Goal: Task Accomplishment & Management: Use online tool/utility

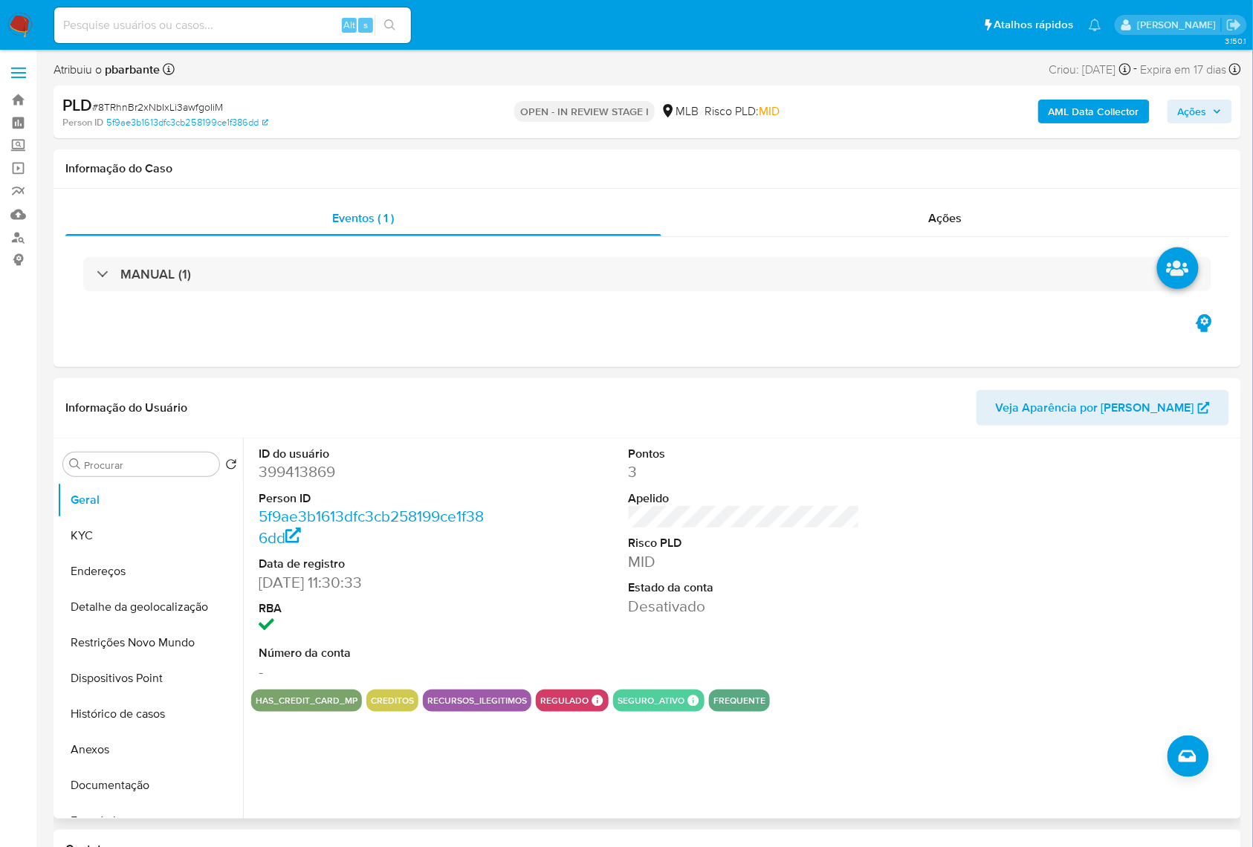
click at [294, 482] on dd "399413869" at bounding box center [375, 472] width 232 height 21
copy dd "399413869"
drag, startPoint x: 111, startPoint y: 554, endPoint x: 120, endPoint y: 542, distance: 15.5
click at [111, 554] on button "KYC" at bounding box center [150, 536] width 186 height 36
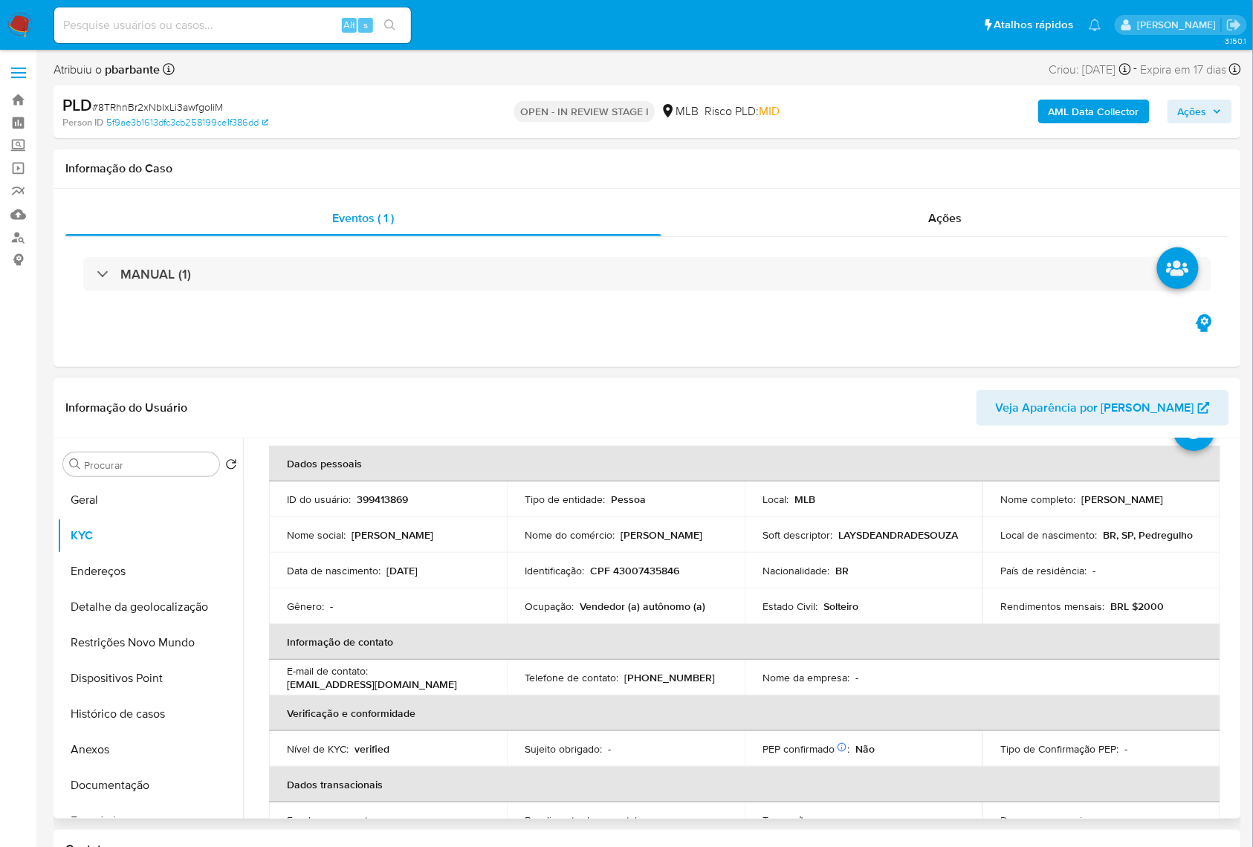
scroll to position [99, 0]
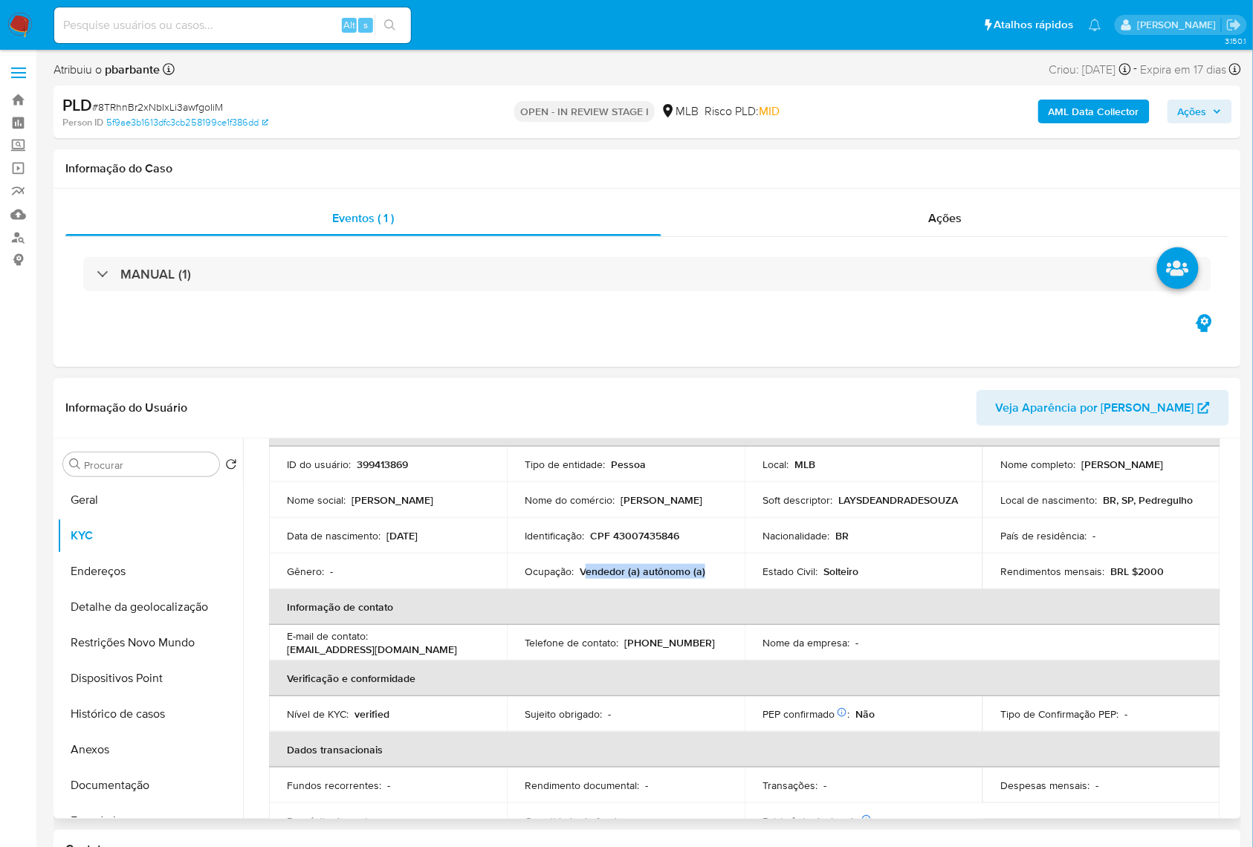
drag, startPoint x: 679, startPoint y: 596, endPoint x: 584, endPoint y: 598, distance: 95.1
click at [584, 578] on div "Ocupação : Vendedor (a) autônomo (a)" at bounding box center [626, 571] width 202 height 13
click at [586, 578] on p "Vendedor (a) autônomo (a)" at bounding box center [643, 571] width 126 height 13
drag, startPoint x: 580, startPoint y: 598, endPoint x: 685, endPoint y: 598, distance: 104.8
click at [685, 578] on p "Vendedor (a) autônomo (a)" at bounding box center [643, 571] width 126 height 13
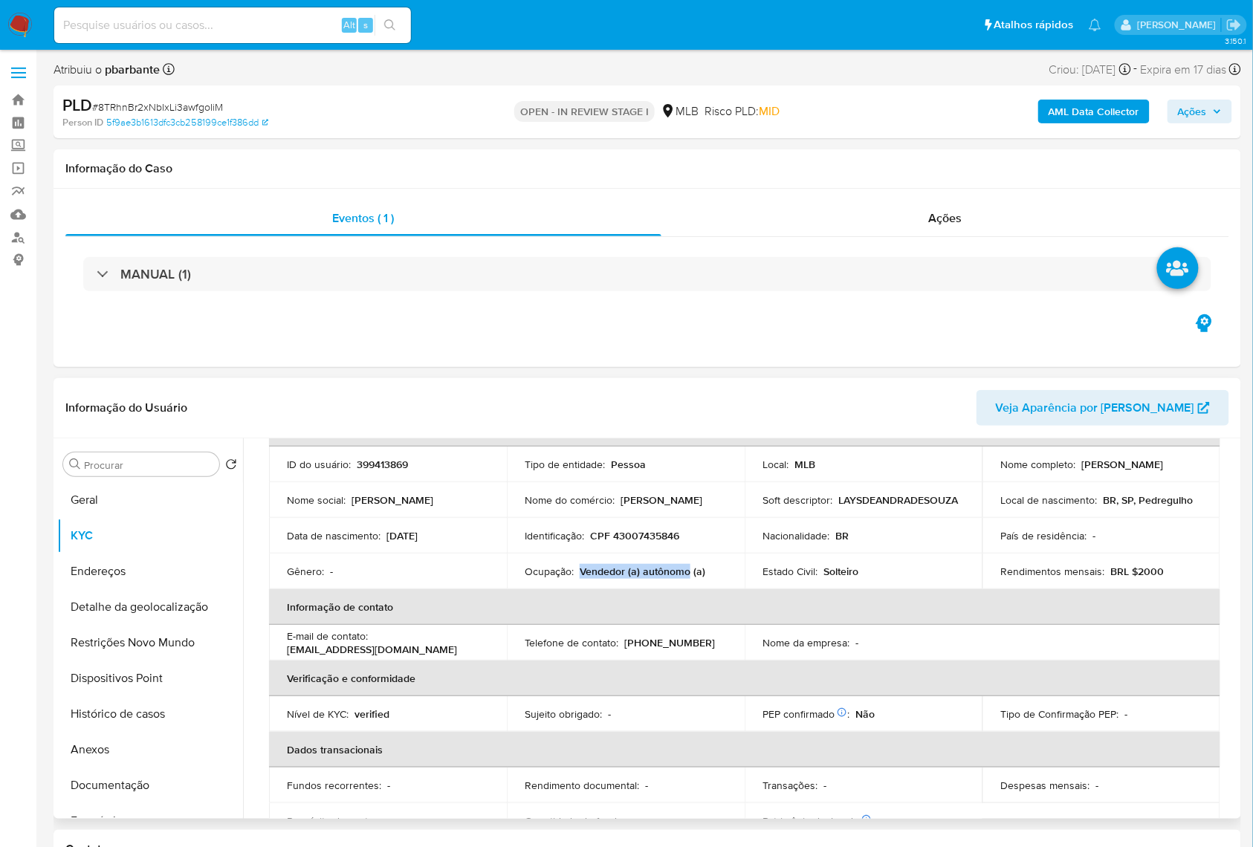
copy p "Vendedor (a) autônomo"
drag, startPoint x: 91, startPoint y: 800, endPoint x: 82, endPoint y: 783, distance: 19.9
click at [89, 800] on button "Documentação" at bounding box center [150, 786] width 186 height 36
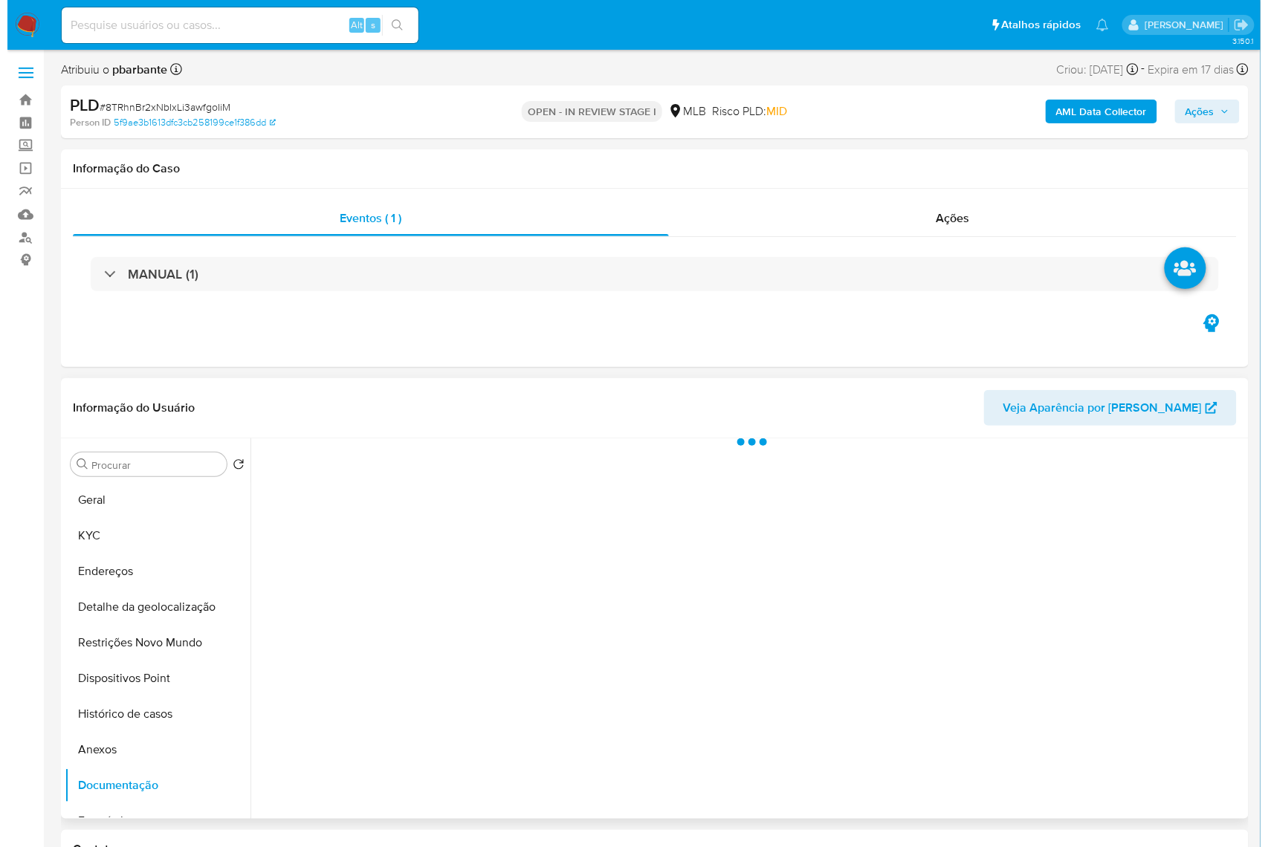
scroll to position [0, 0]
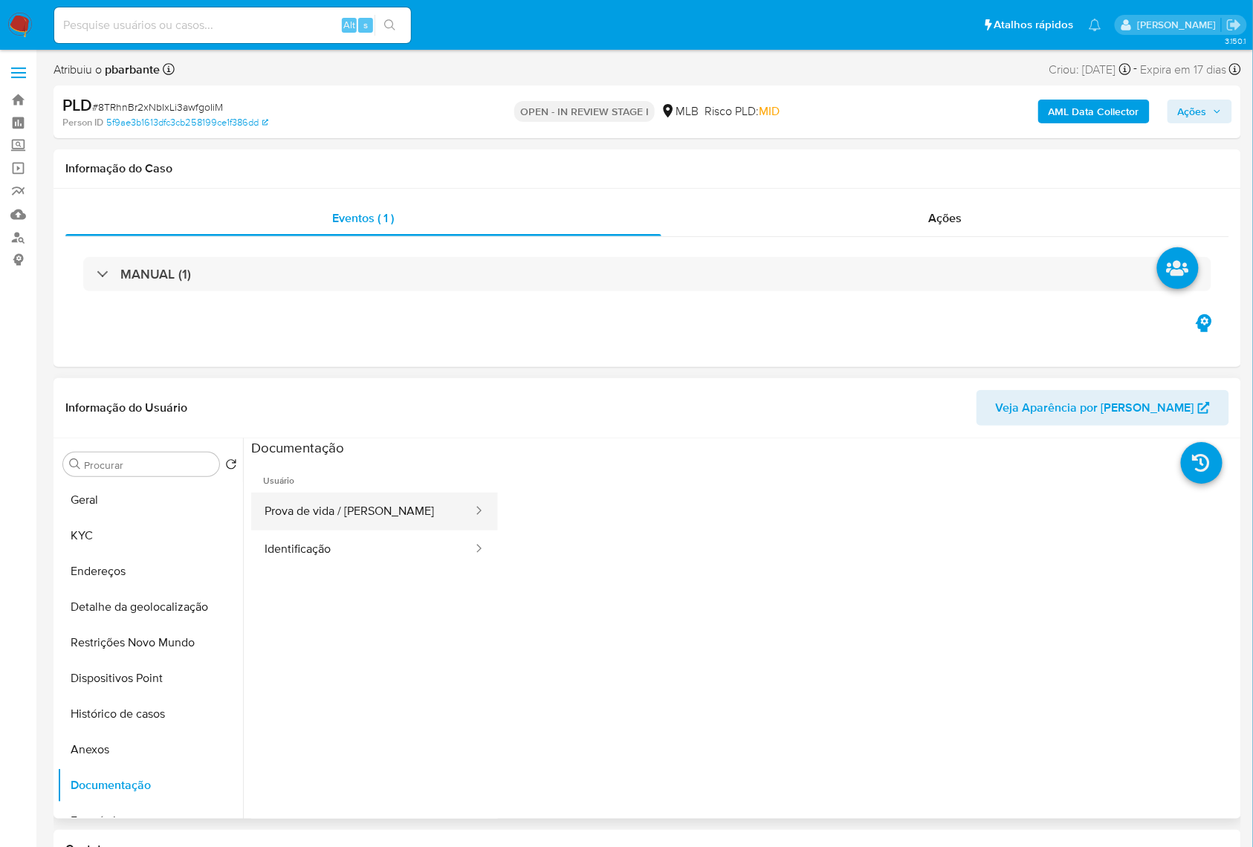
click at [320, 528] on button "Prova de vida / [PERSON_NAME]" at bounding box center [362, 512] width 223 height 38
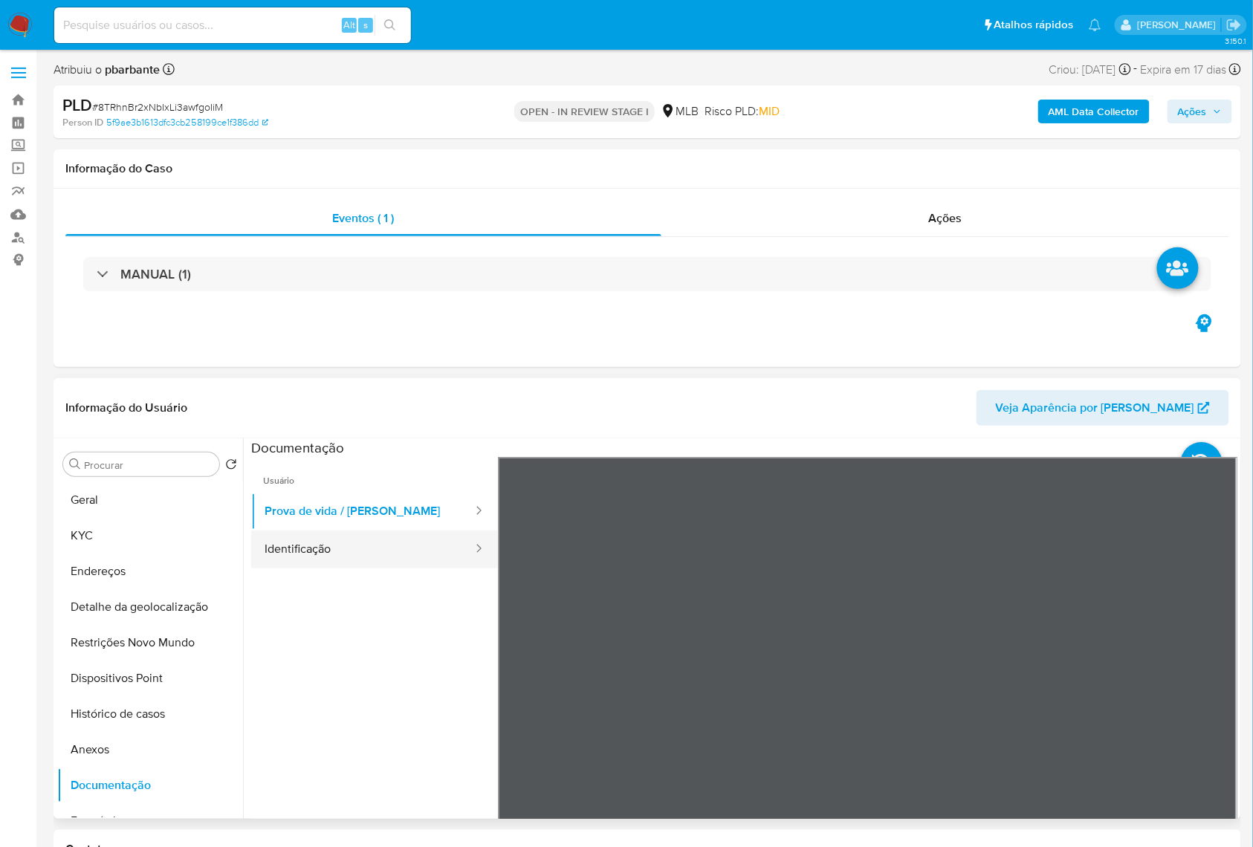
click at [324, 563] on button "Identificação" at bounding box center [362, 550] width 223 height 38
click at [330, 493] on span "Usuário" at bounding box center [374, 475] width 247 height 36
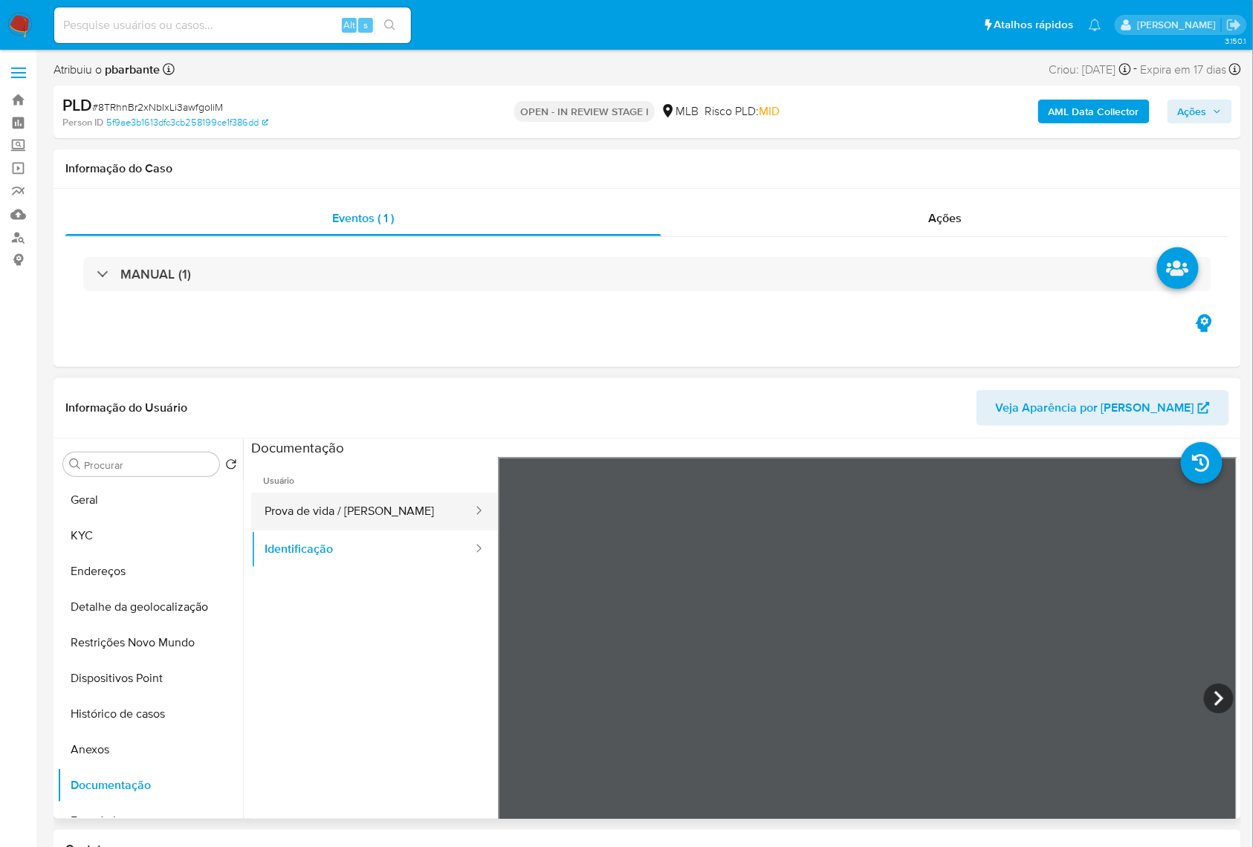
click at [345, 531] on button "Prova de vida / [PERSON_NAME]" at bounding box center [362, 512] width 223 height 38
click at [1112, 111] on b "AML Data Collector" at bounding box center [1094, 112] width 91 height 24
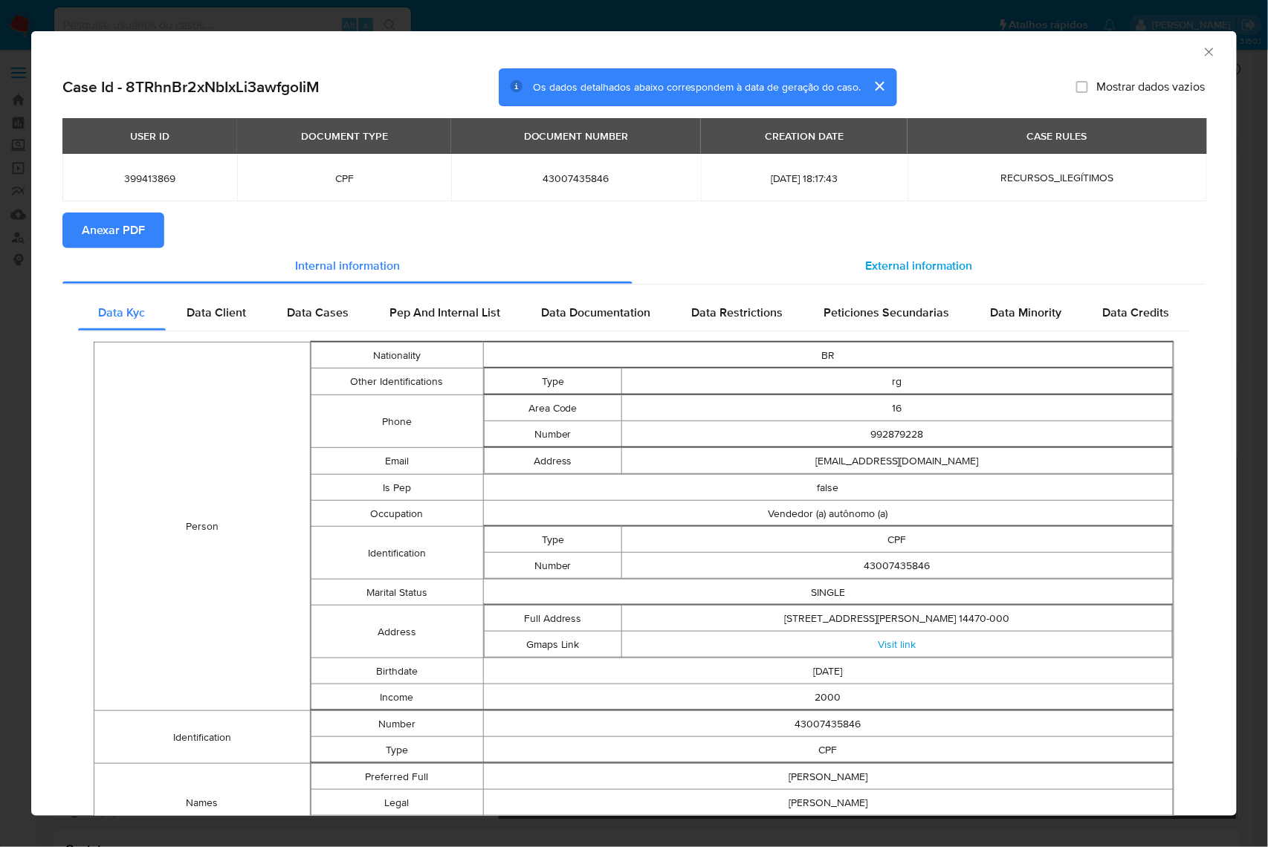
click at [870, 272] on span "External information" at bounding box center [919, 265] width 108 height 17
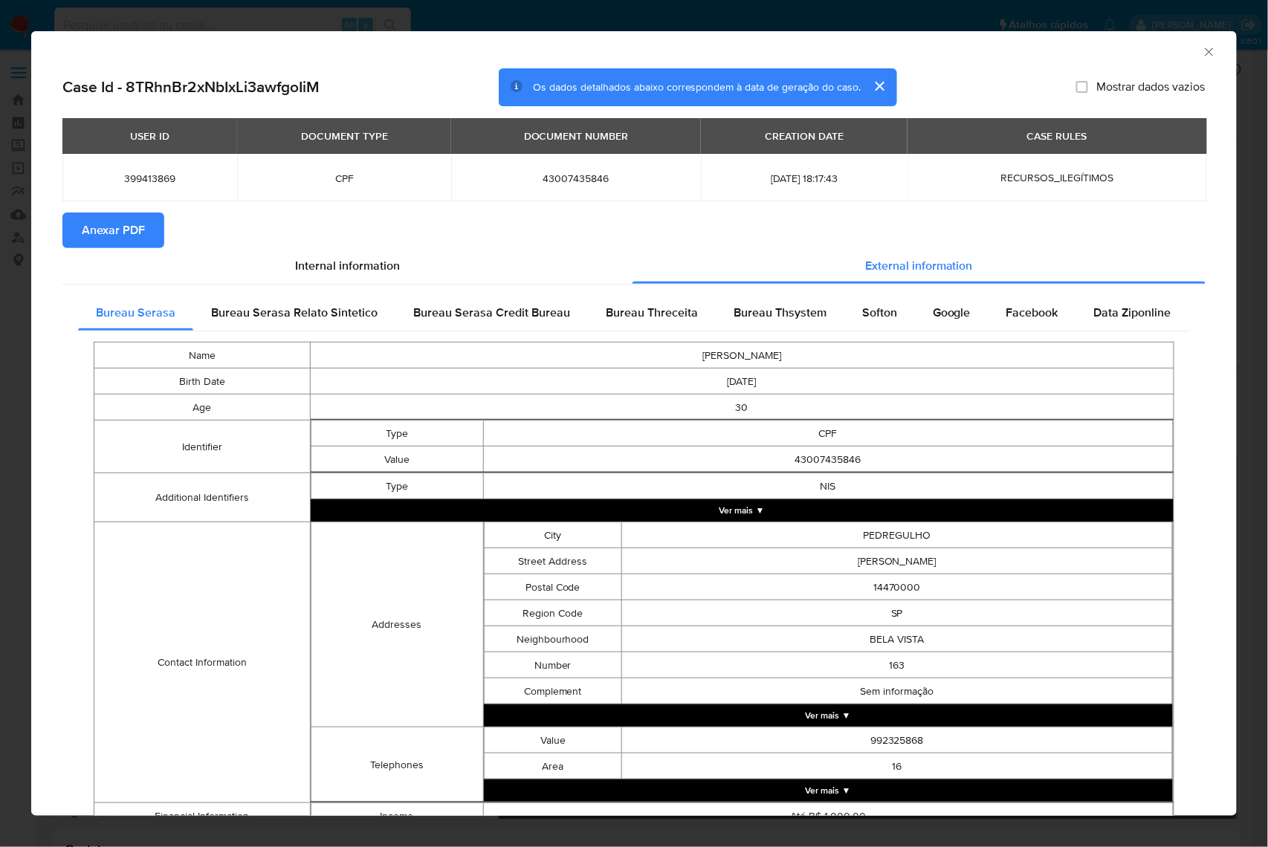
click at [138, 224] on span "Anexar PDF" at bounding box center [113, 230] width 63 height 33
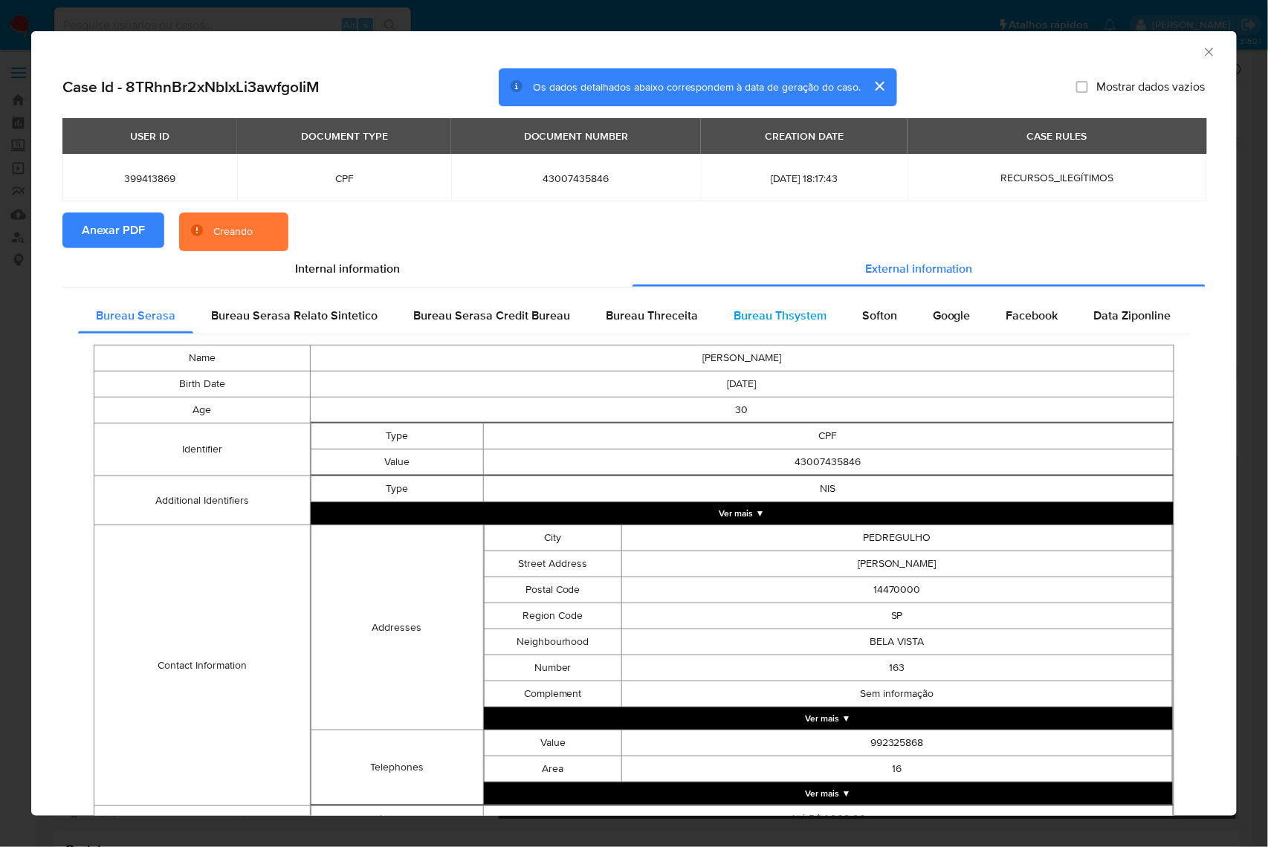
click at [806, 324] on span "Bureau Thsystem" at bounding box center [780, 315] width 93 height 17
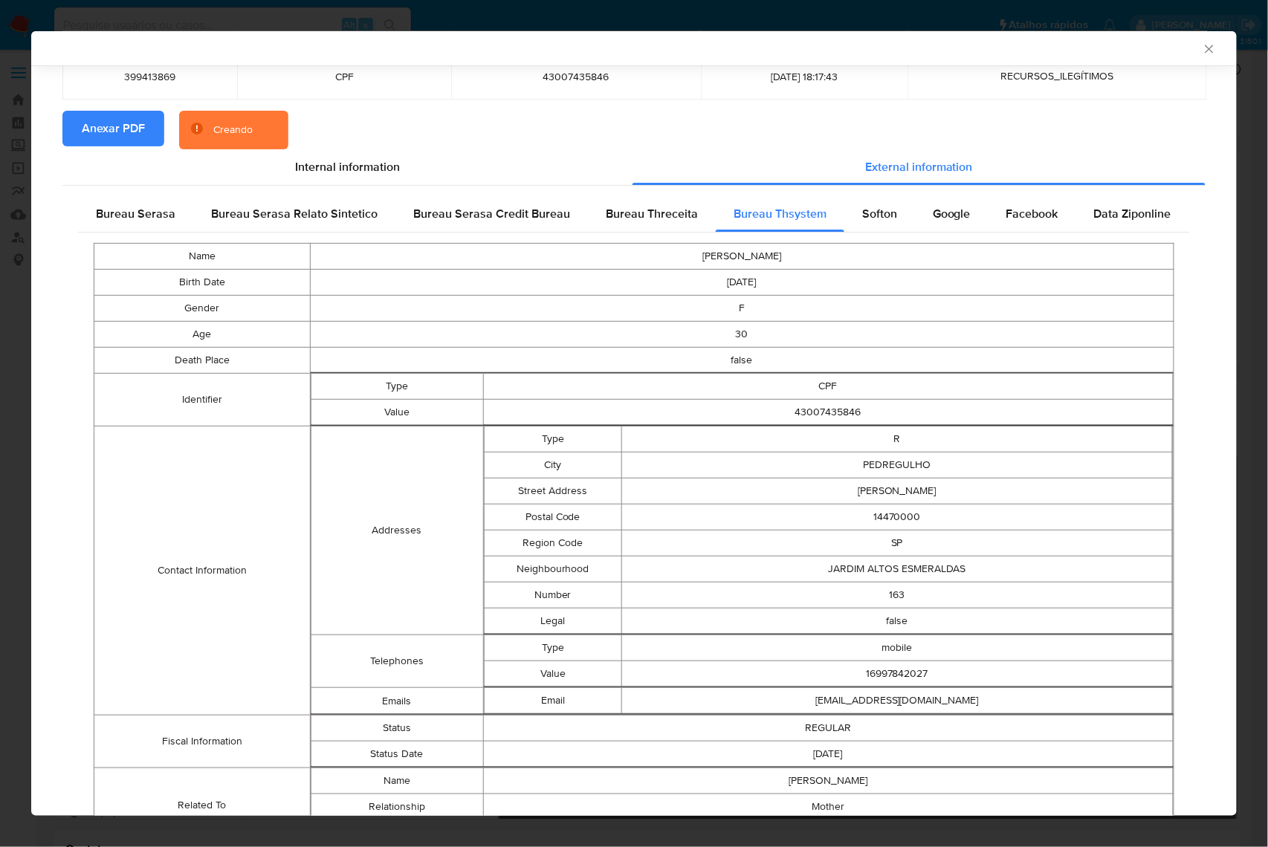
scroll to position [187, 0]
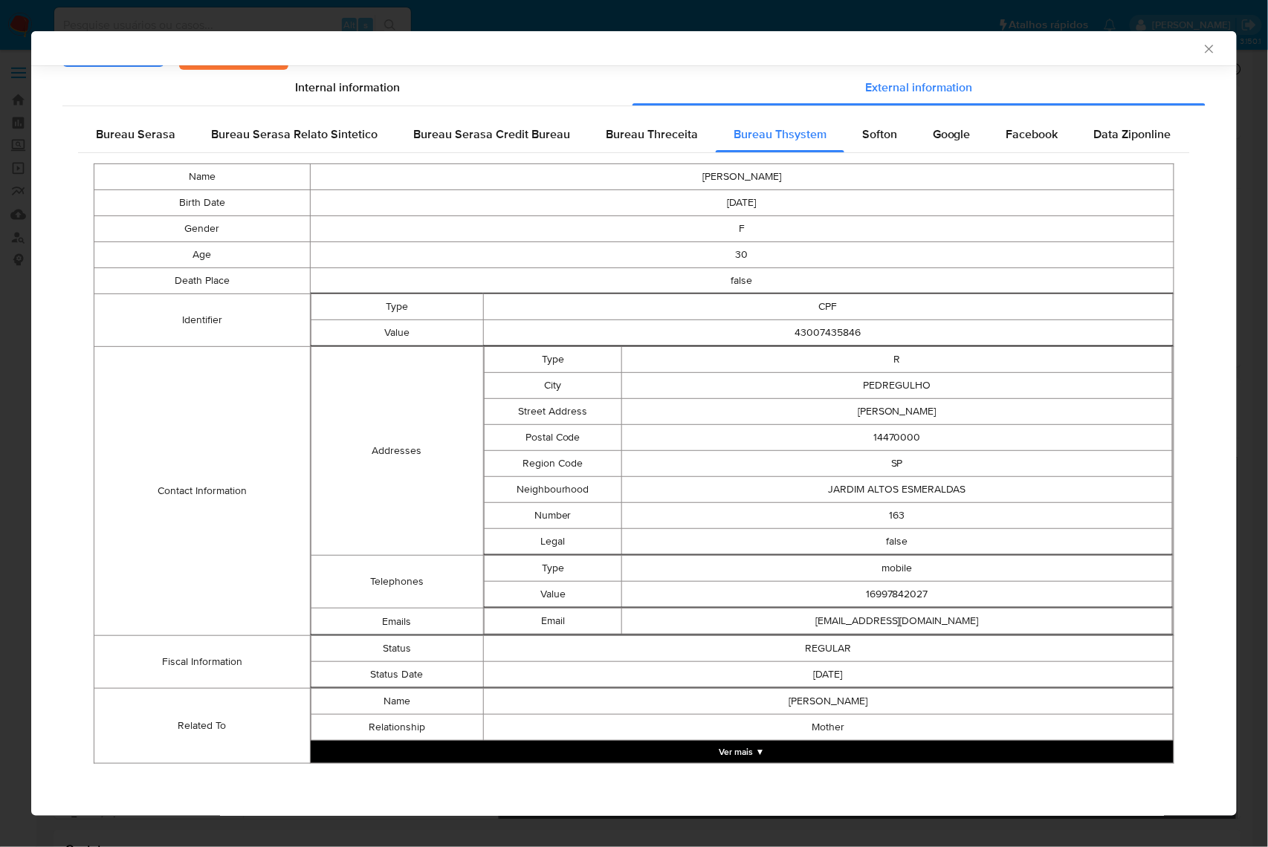
click at [818, 751] on button "Ver mais ▼" at bounding box center [742, 752] width 863 height 22
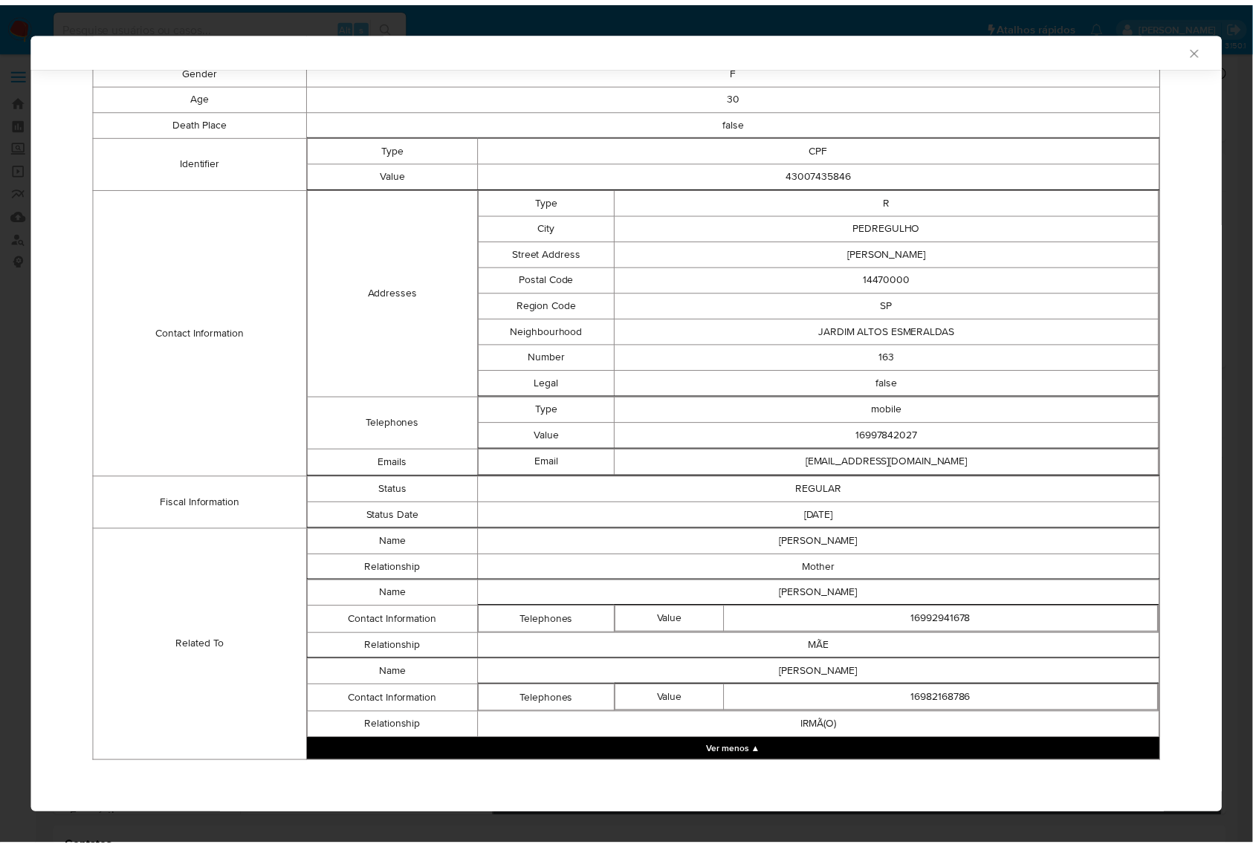
scroll to position [349, 0]
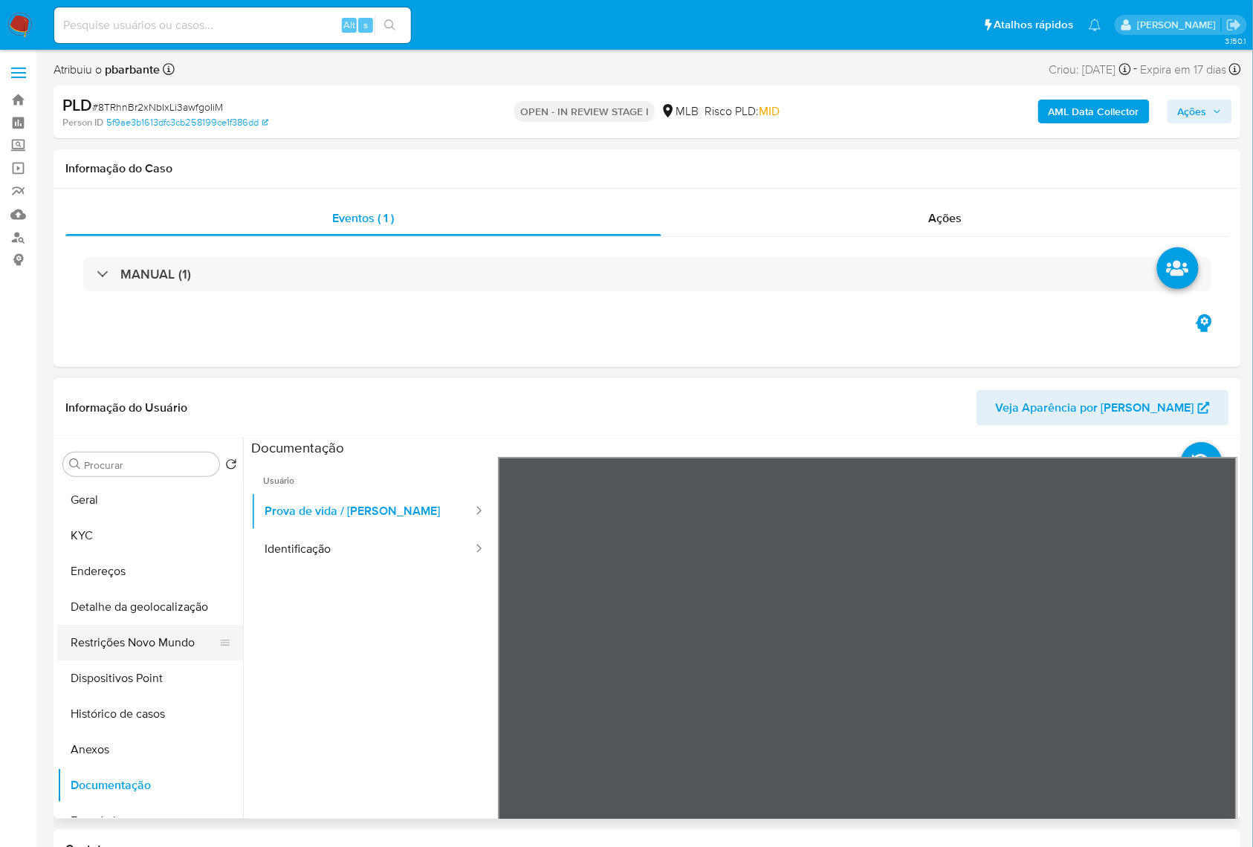
click at [129, 661] on button "Restrições Novo Mundo" at bounding box center [144, 643] width 174 height 36
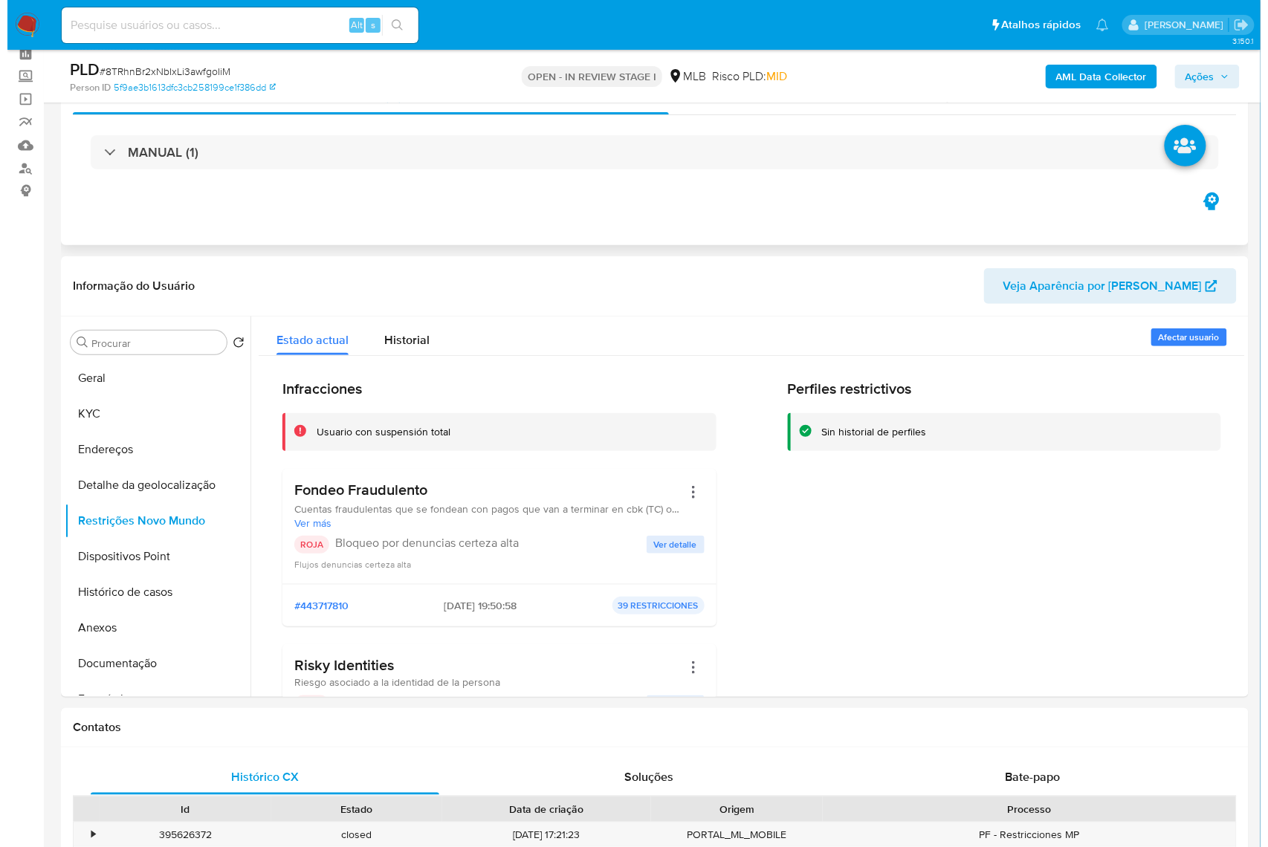
scroll to position [198, 0]
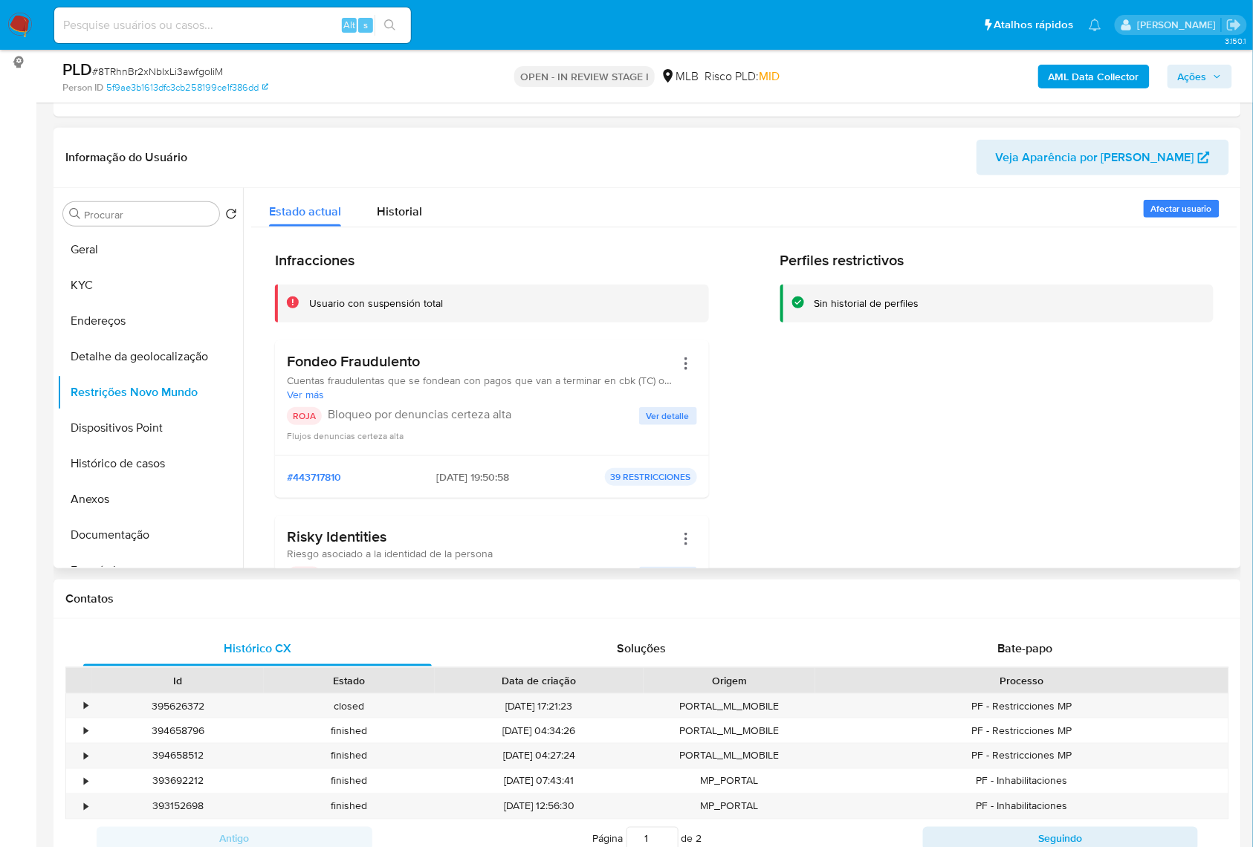
click at [667, 424] on span "Ver detalle" at bounding box center [668, 416] width 43 height 15
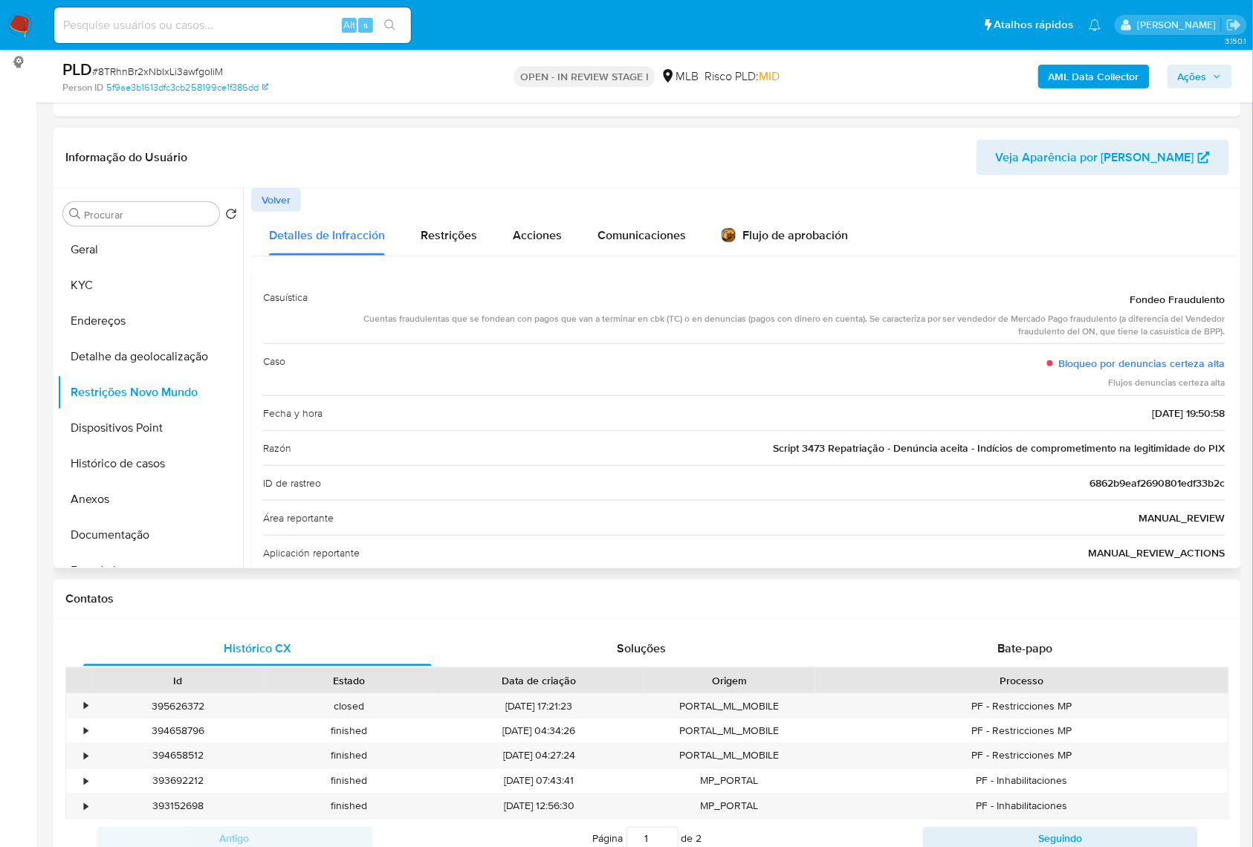
drag, startPoint x: 1214, startPoint y: 473, endPoint x: 758, endPoint y: 473, distance: 456.3
click at [758, 473] on div "Casuística Fondeo Fraudulento Cuentas fraudulentas que se fondean con pagos que…" at bounding box center [744, 529] width 986 height 523
click at [103, 517] on button "Anexos" at bounding box center [144, 500] width 174 height 36
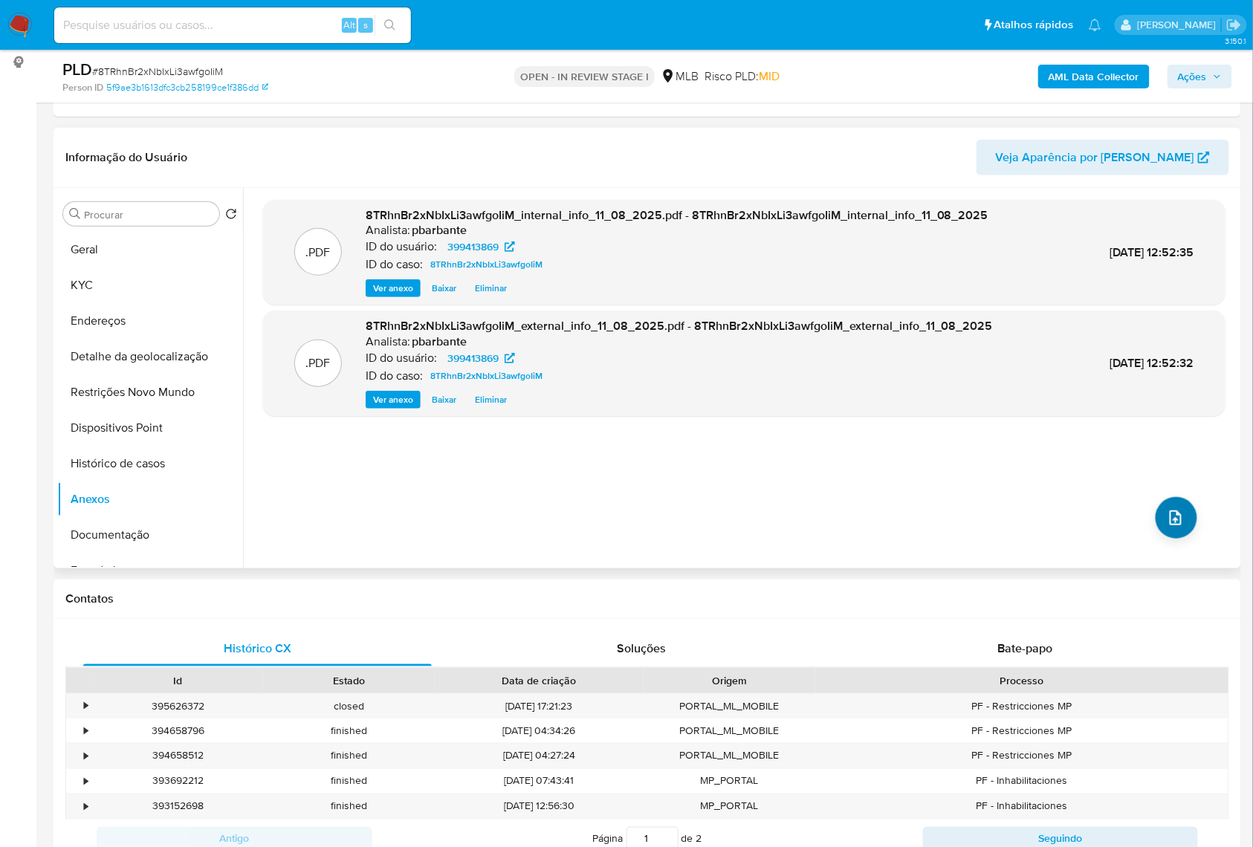
click at [1177, 539] on button "upload-file" at bounding box center [1177, 518] width 42 height 42
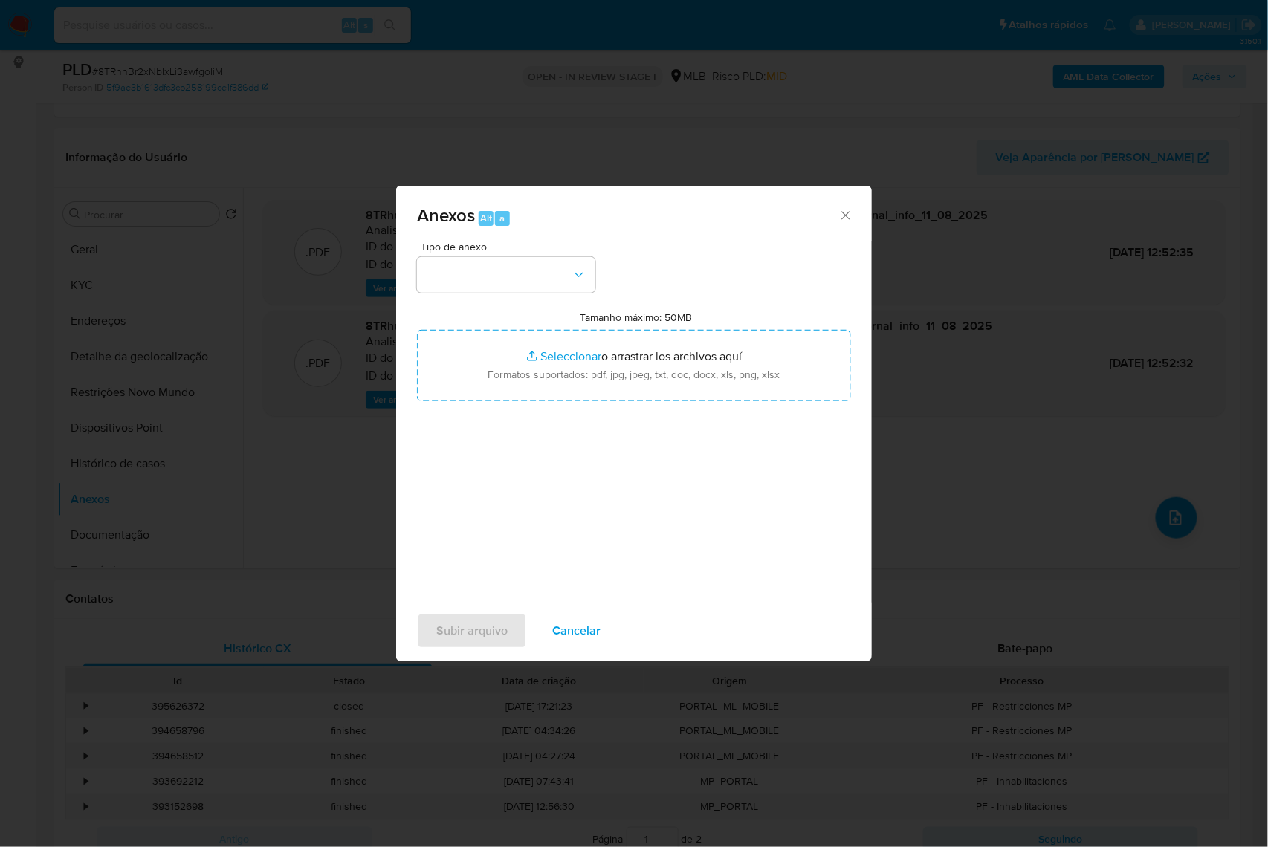
click at [531, 274] on div "Tipo de anexo Tamanho máximo: 50MB Seleccionar archivos Seleccionar o arrastrar…" at bounding box center [634, 417] width 434 height 351
click at [525, 257] on button "button" at bounding box center [506, 275] width 178 height 36
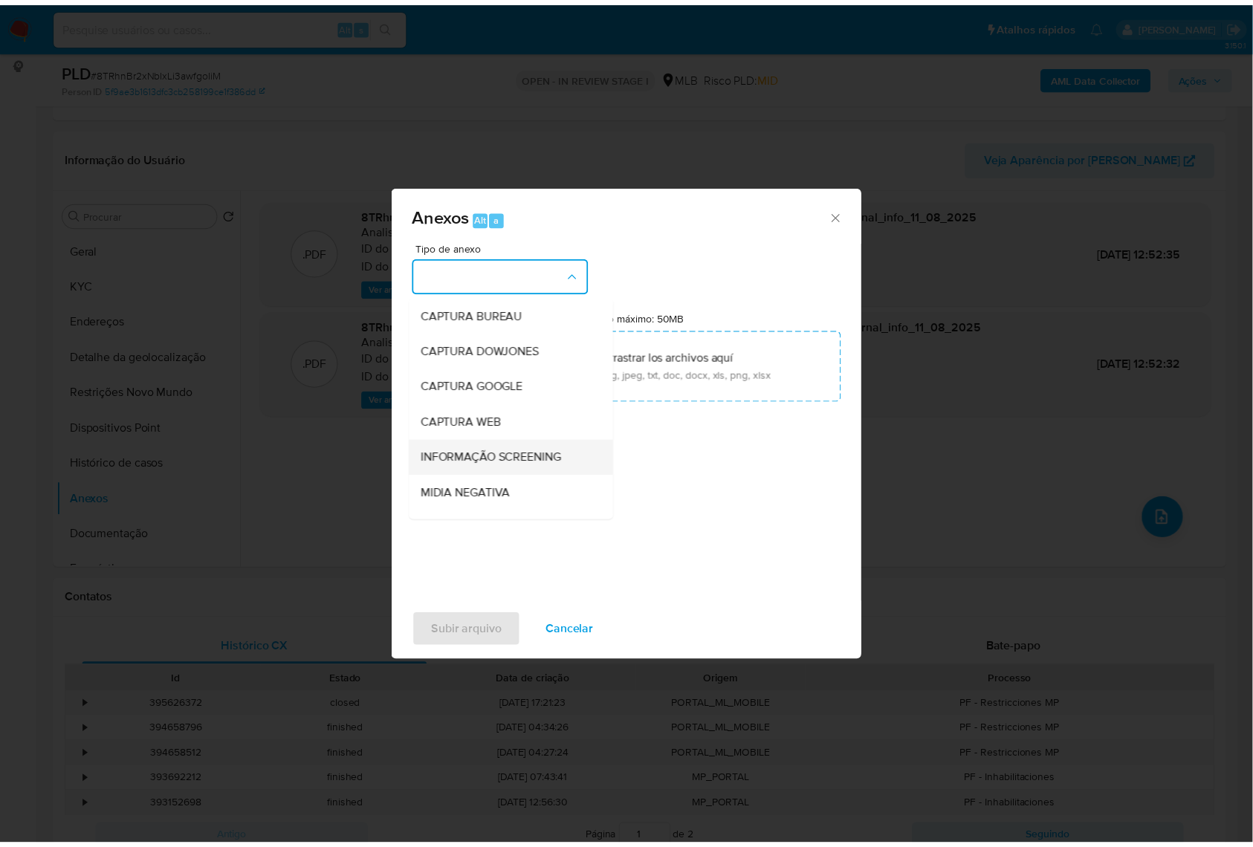
scroll to position [184, 0]
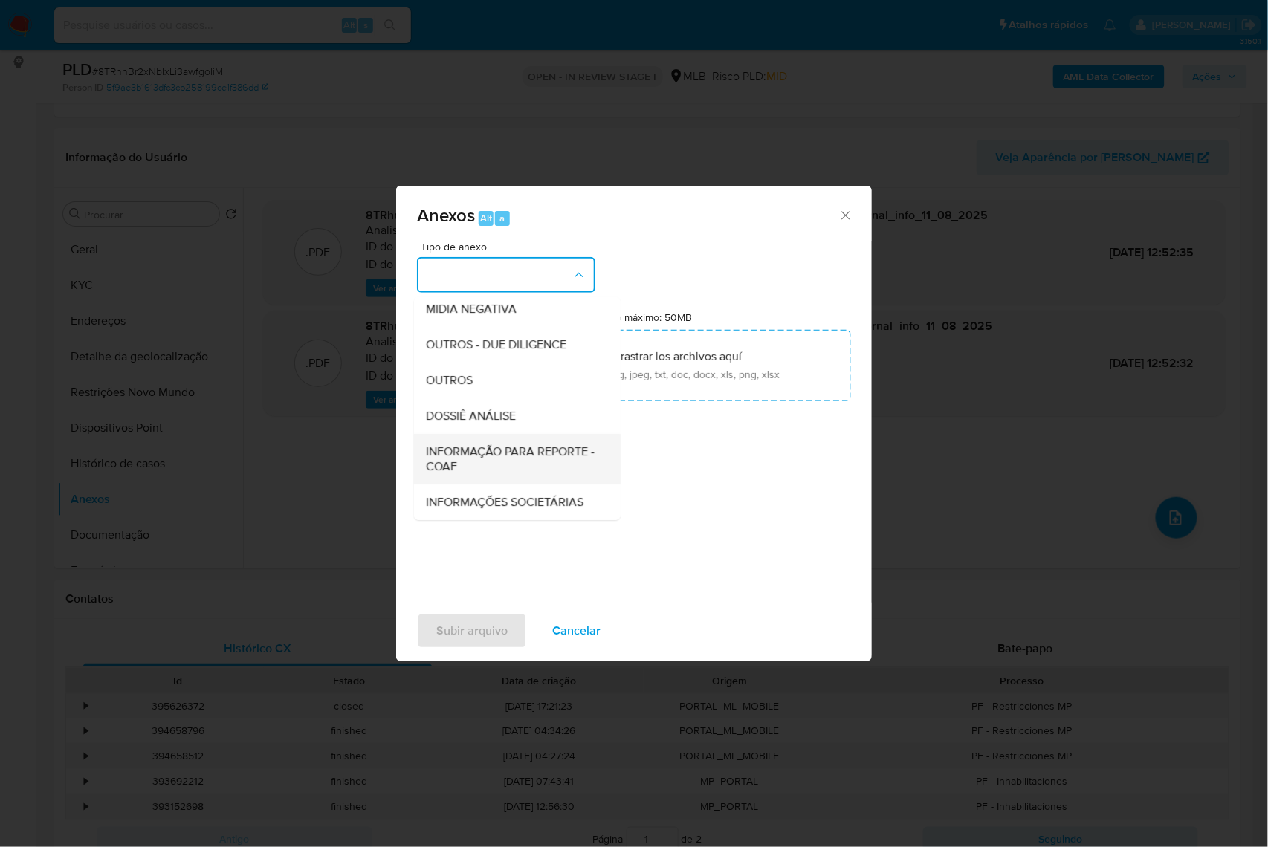
click at [465, 444] on span "INFORMAÇÃO PARA REPORTE - COAF" at bounding box center [513, 459] width 174 height 30
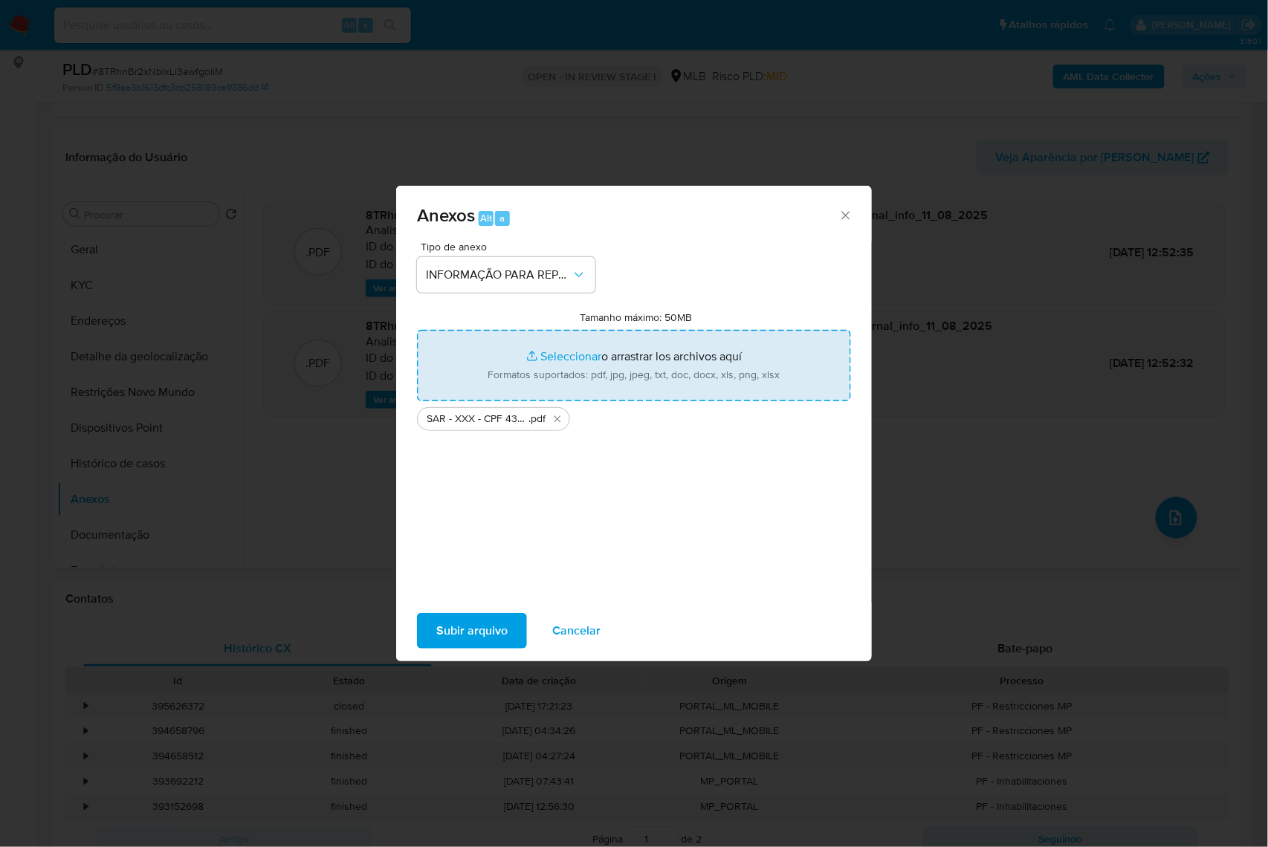
type input "C:\fakepath\Mulan 399413869_2025_08_11_09_23_31.xlsx"
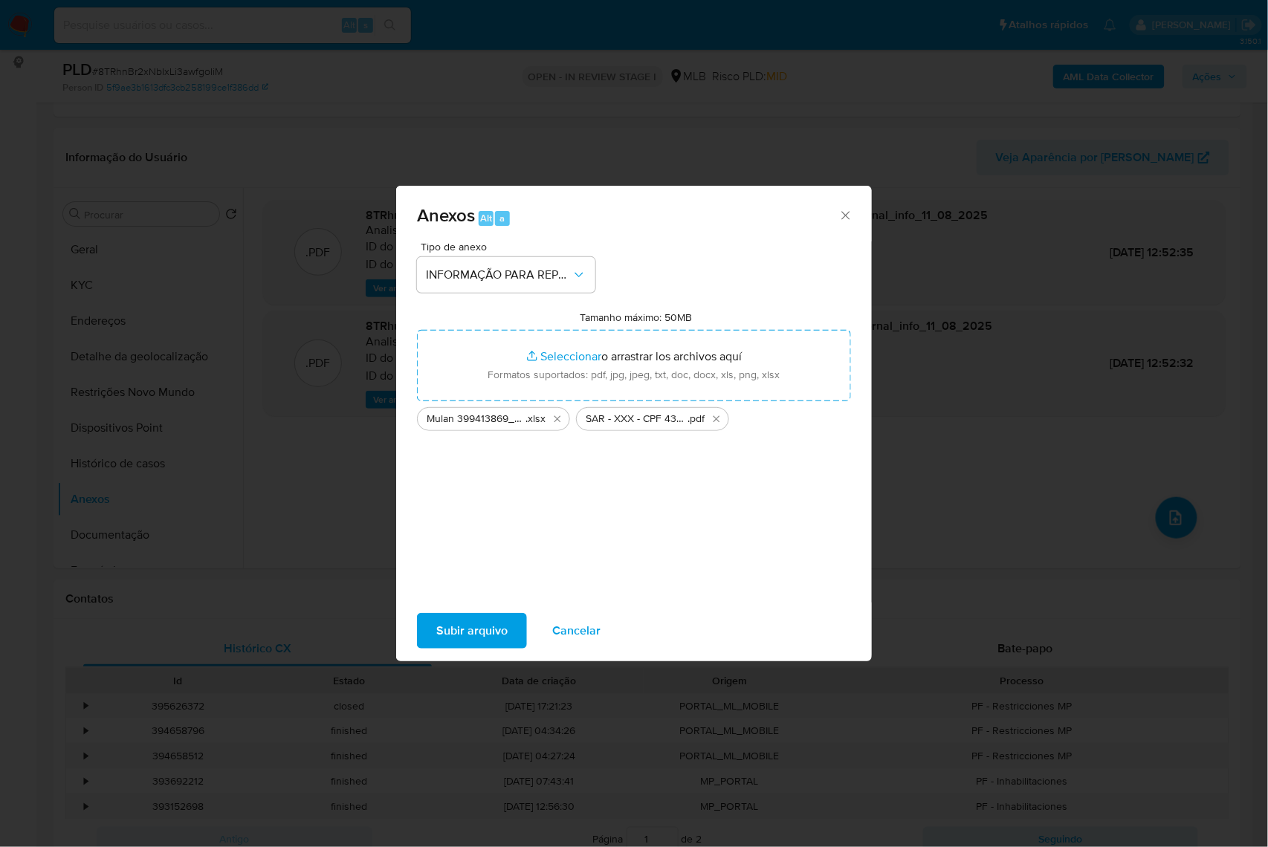
click at [436, 647] on span "Subir arquivo" at bounding box center [471, 631] width 71 height 33
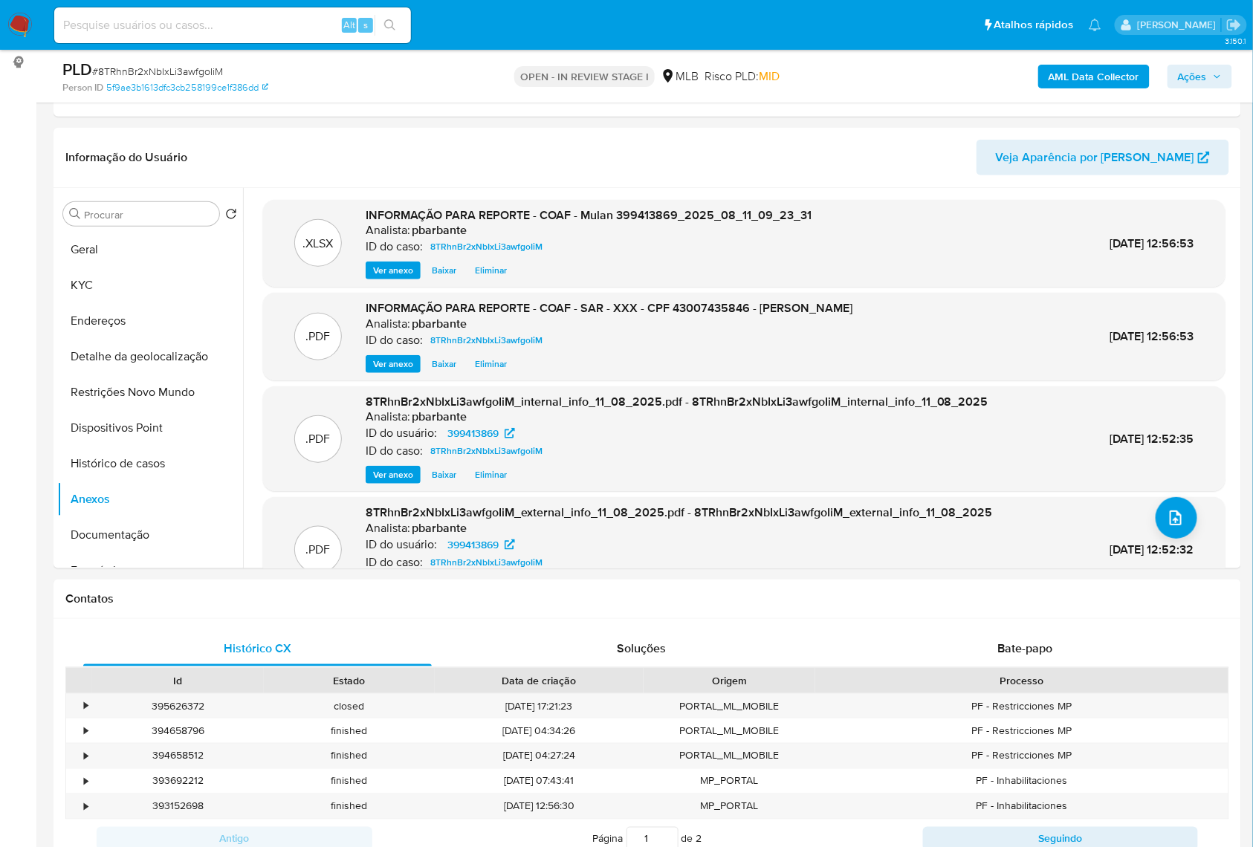
click at [1190, 57] on div "PLD # 8TRhnBr2xNbIxLi3awfgoIiM Person ID 5f9ae3b1613dfc3cb258199ce1f386dd OPEN …" at bounding box center [648, 76] width 1188 height 53
click at [1194, 61] on div "AML Data Collector Ações" at bounding box center [1040, 76] width 386 height 35
click at [1195, 65] on span "Ações" at bounding box center [1192, 77] width 29 height 24
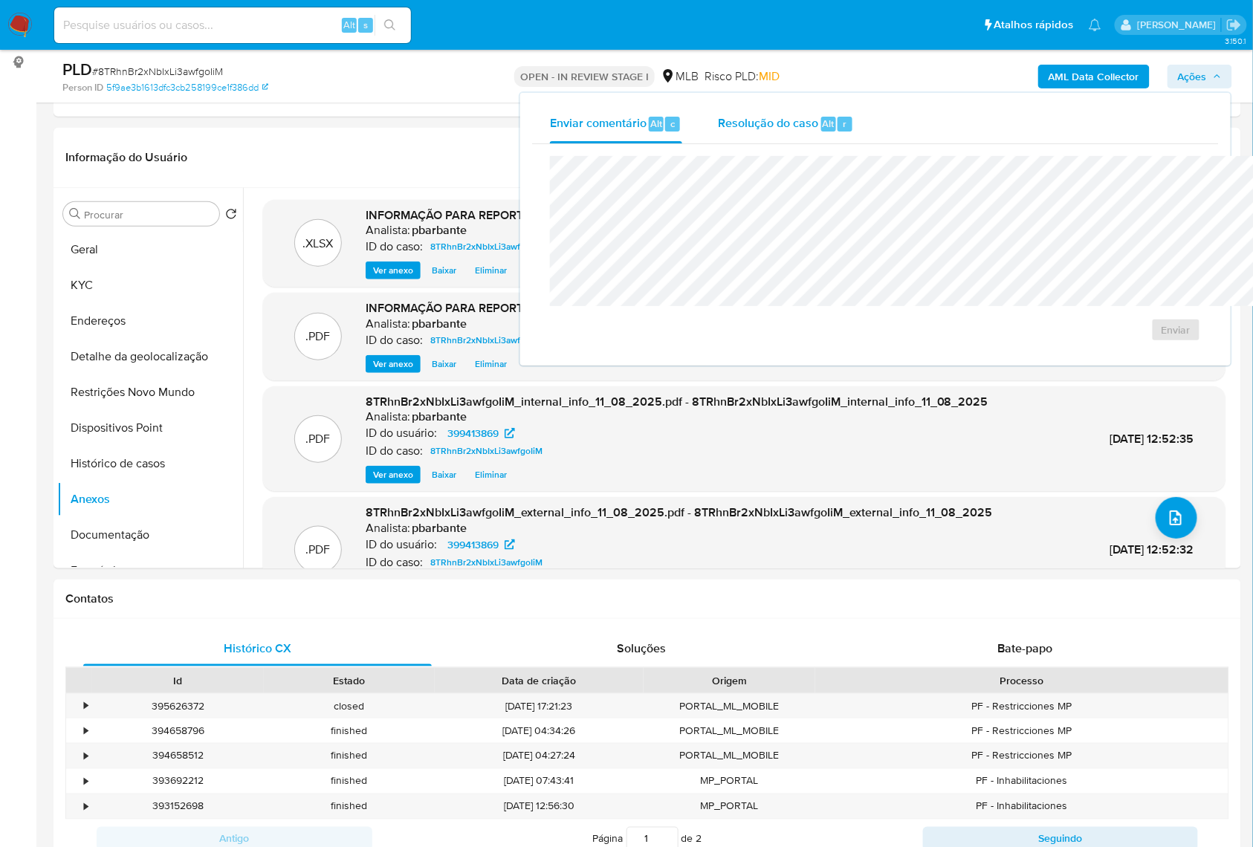
click at [718, 105] on div "Resolução do caso Alt r" at bounding box center [786, 124] width 136 height 39
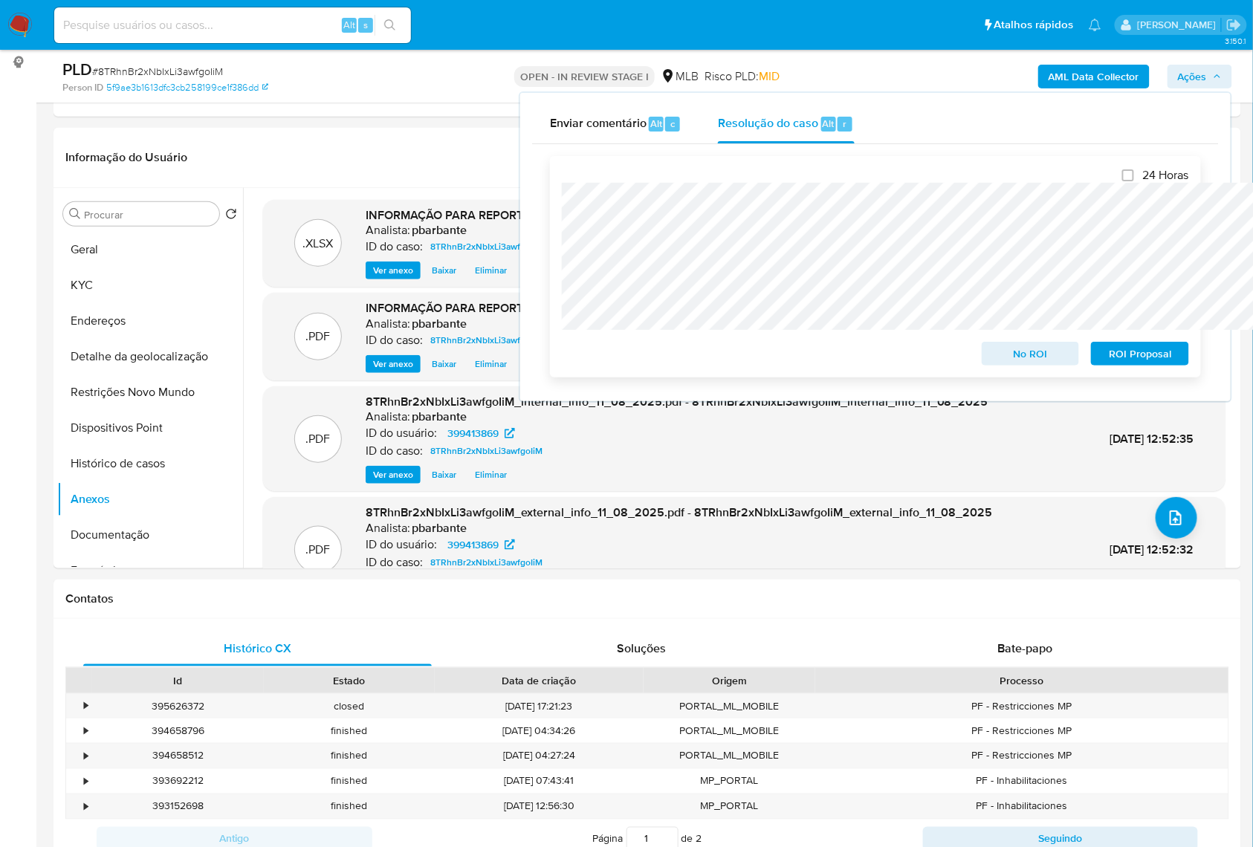
click at [1136, 360] on span "ROI Proposal" at bounding box center [1139, 353] width 77 height 21
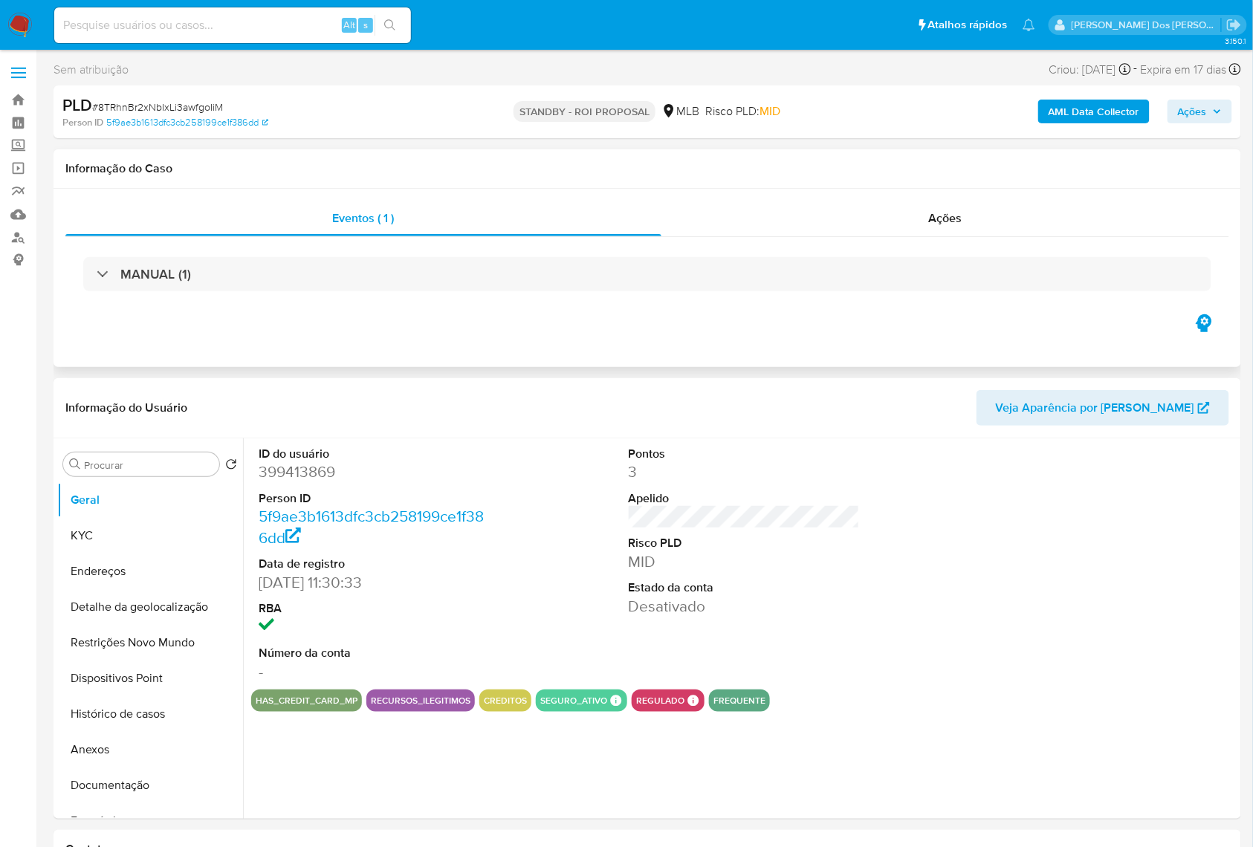
select select "10"
